Goal: Download file/media

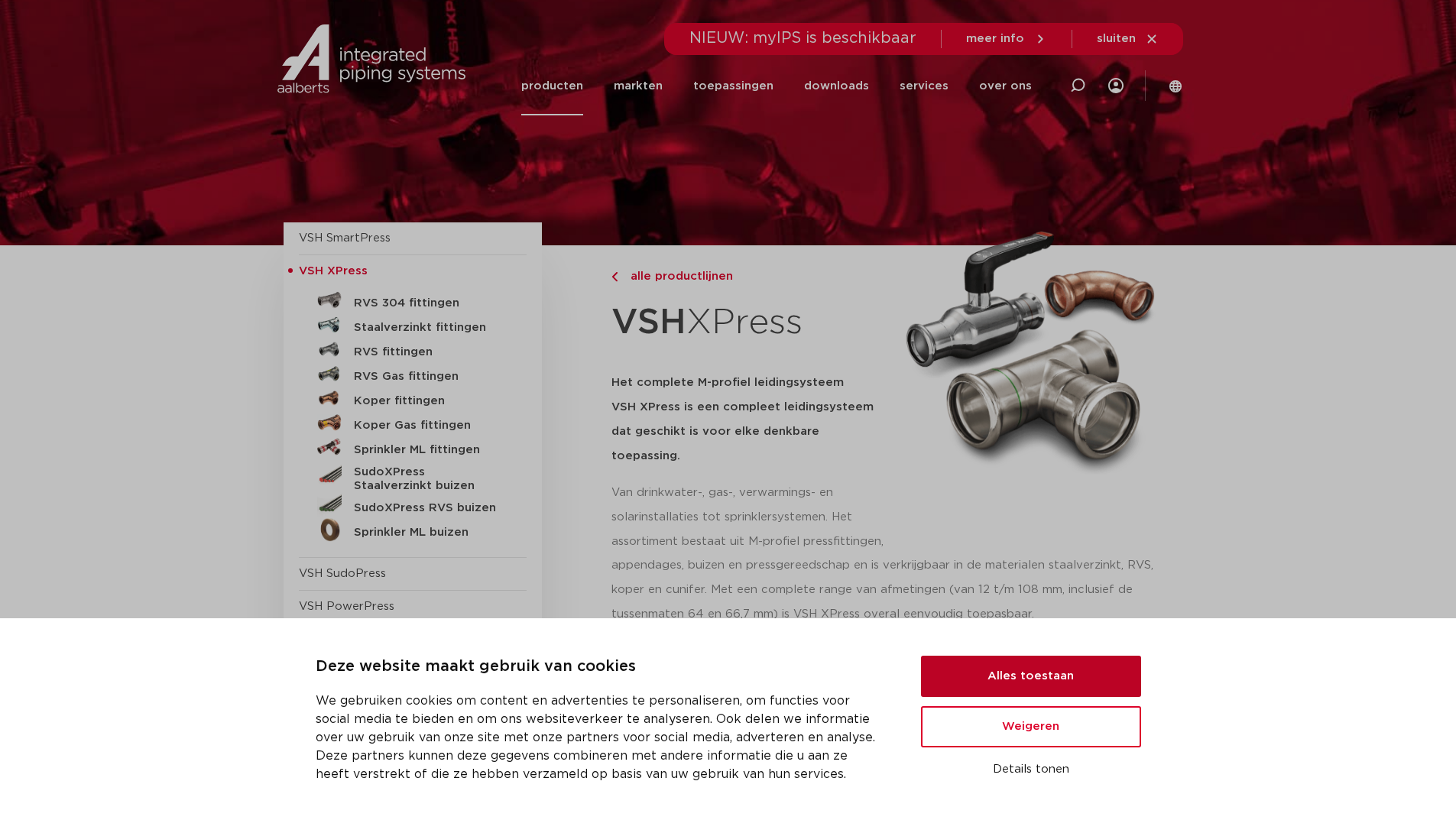
click at [1055, 675] on button "Alles toestaan" at bounding box center [1030, 676] width 220 height 41
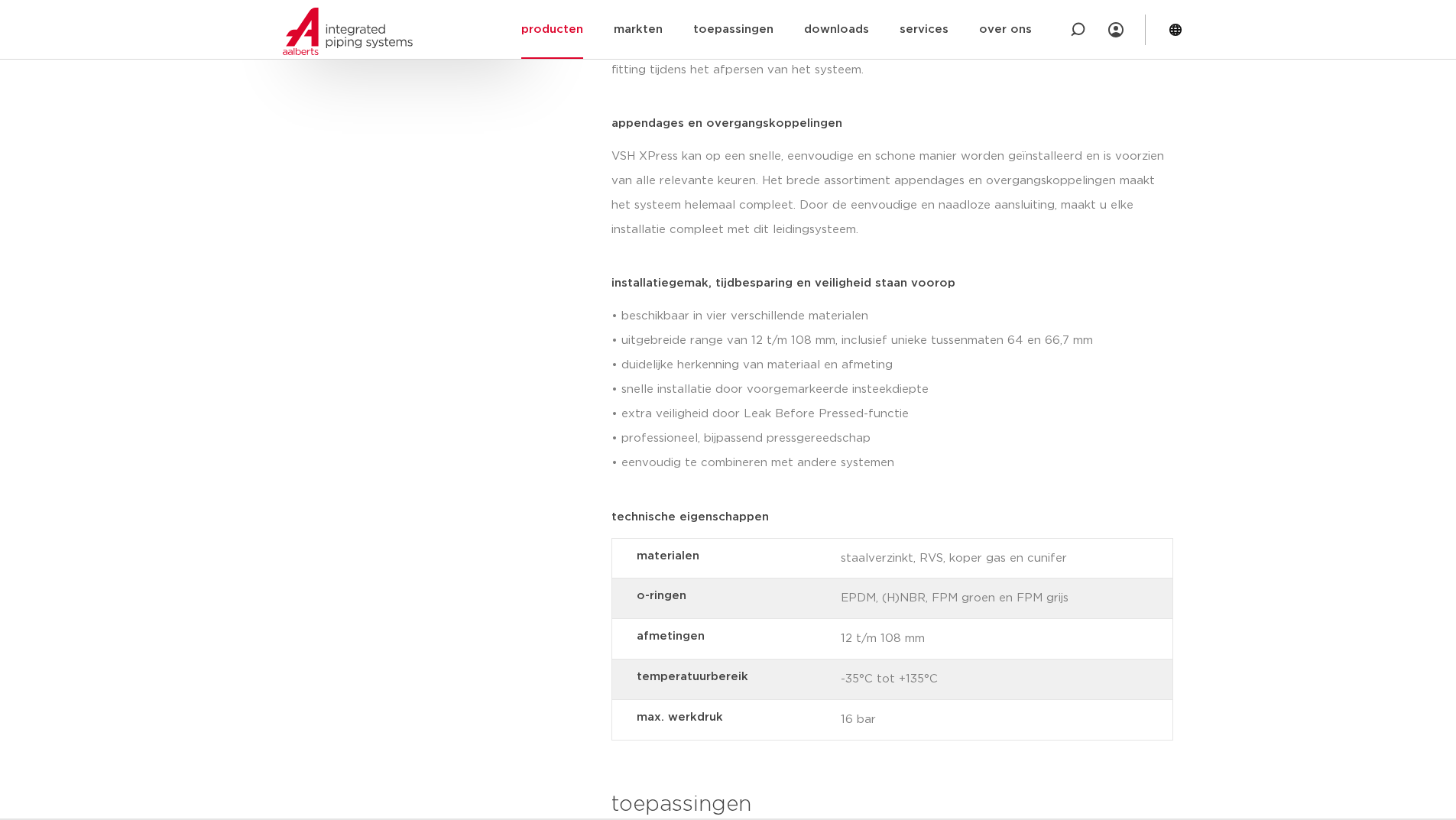
scroll to position [1070, 0]
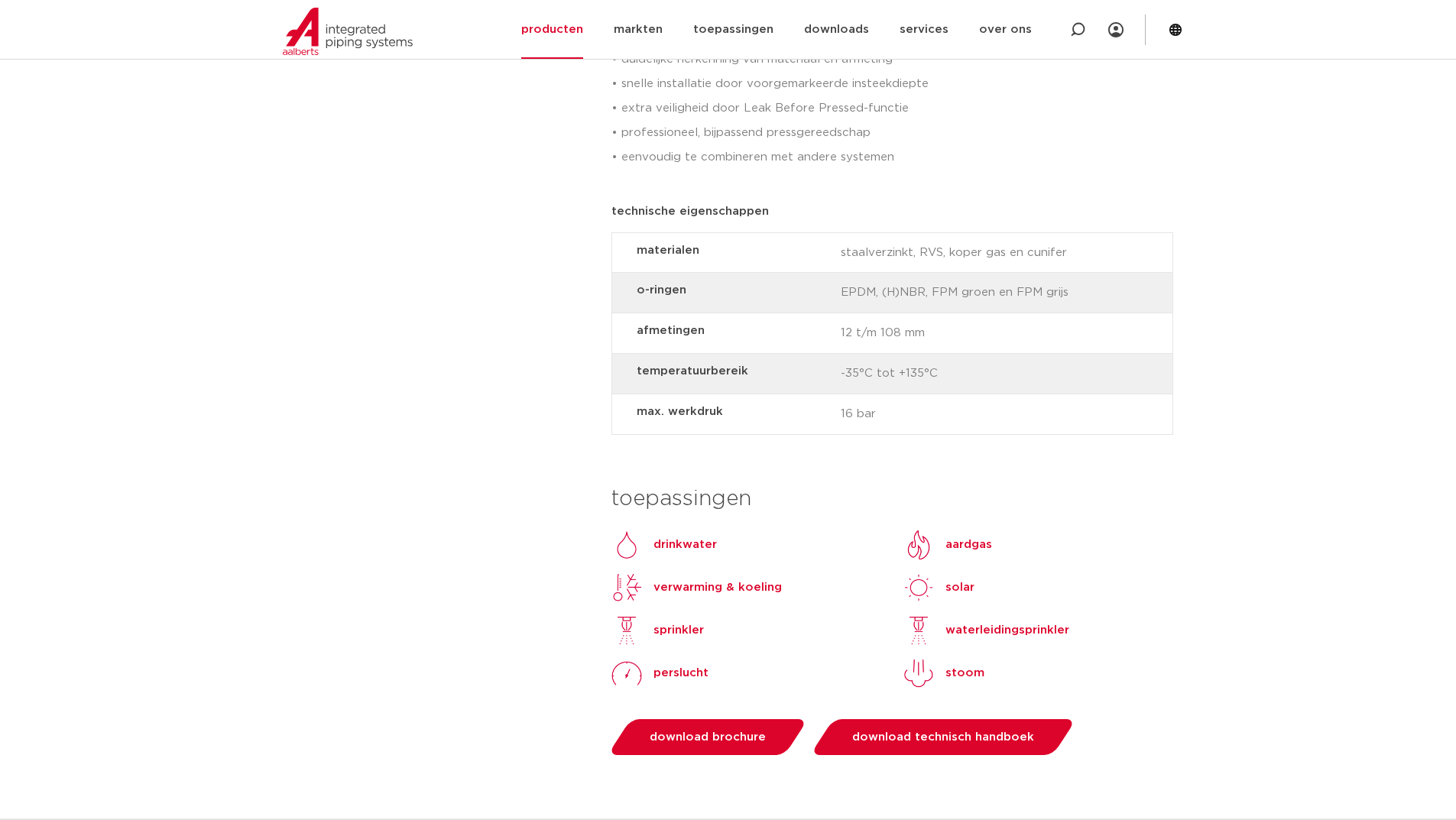
click at [687, 664] on p "perslucht" at bounding box center [681, 673] width 55 height 18
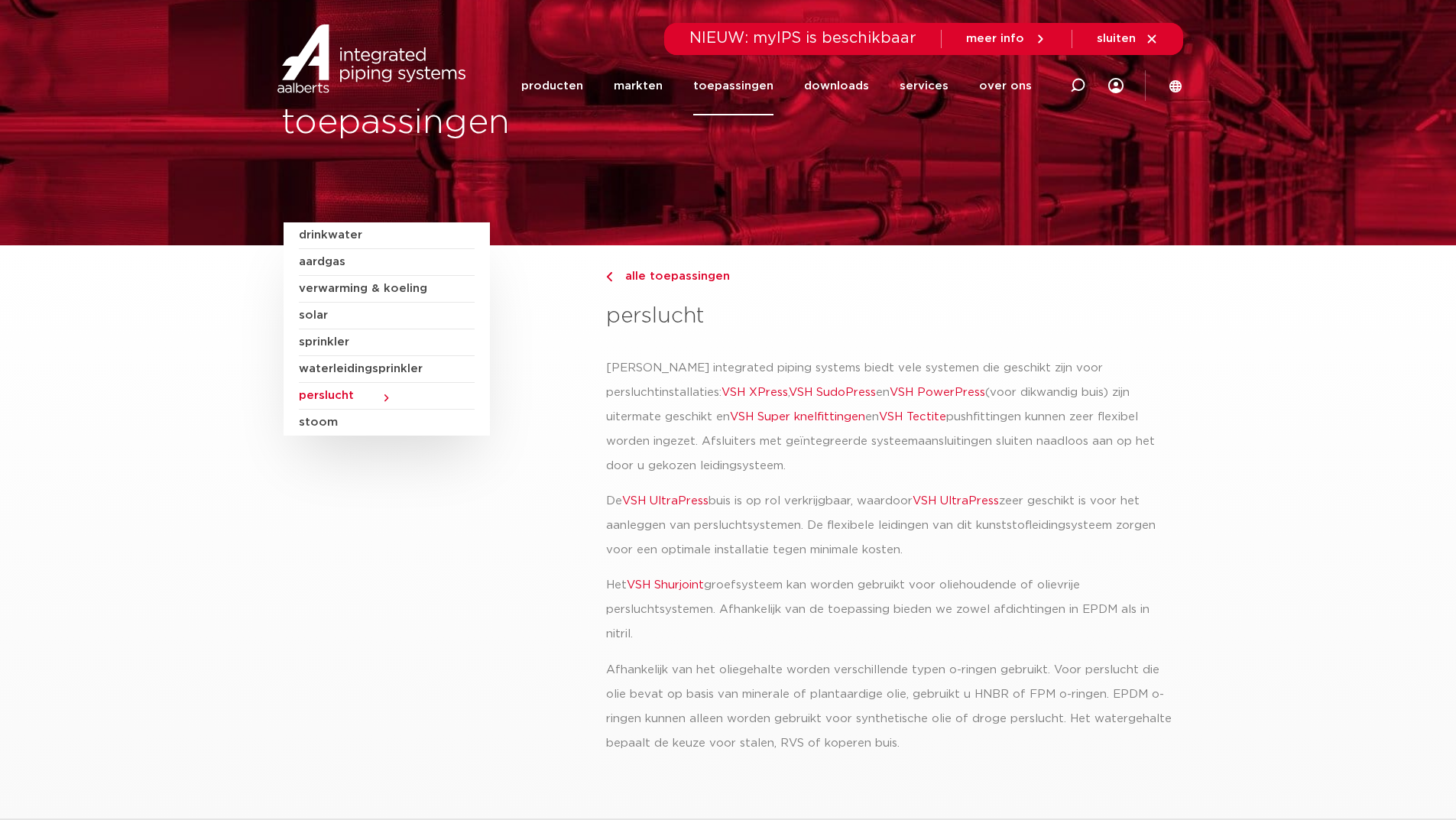
scroll to position [76, 0]
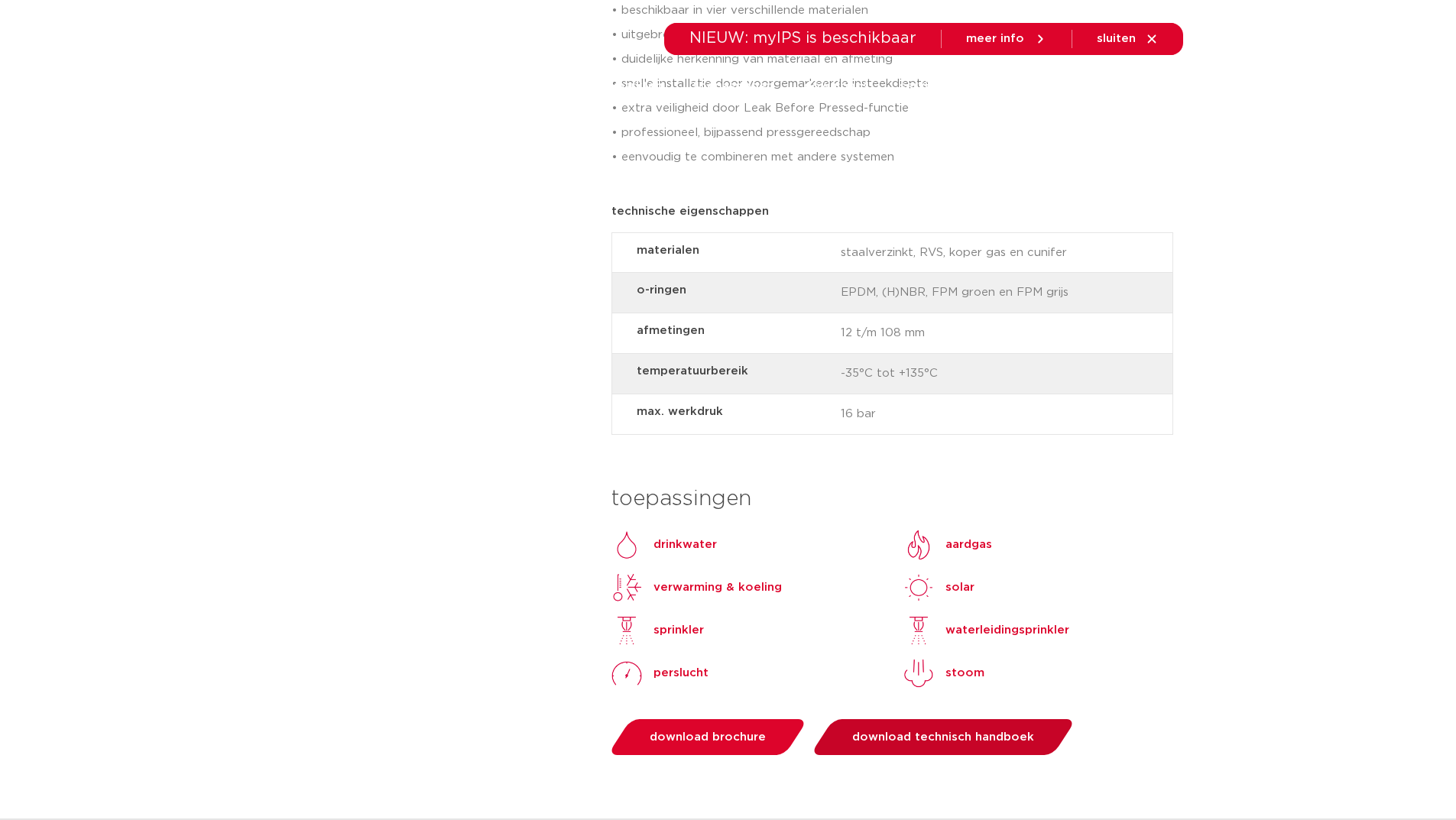
click at [918, 731] on span "download technisch handboek" at bounding box center [943, 736] width 182 height 11
